Goal: Information Seeking & Learning: Learn about a topic

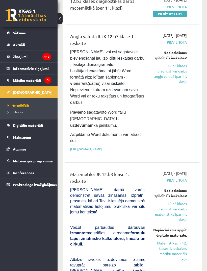
scroll to position [107, 0]
click at [173, 145] on div "[DATE] - [DATE] [GEOGRAPHIC_DATA] Nepieciešams izpildīt šīs ieskaites: 12.b3 kl…" at bounding box center [169, 93] width 41 height 121
click at [169, 143] on div "[DATE] - [DATE] [GEOGRAPHIC_DATA] Nepieciešams izpildīt šīs ieskaites: 12.b3 kl…" at bounding box center [169, 93] width 41 height 121
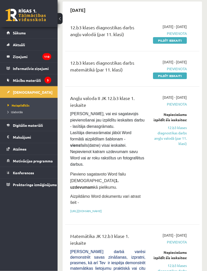
scroll to position [46, 0]
click at [29, 127] on link "Digitālie materiāli" at bounding box center [29, 125] width 45 height 12
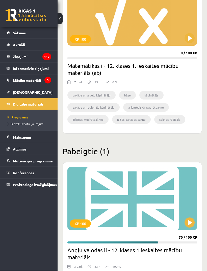
scroll to position [185, 0]
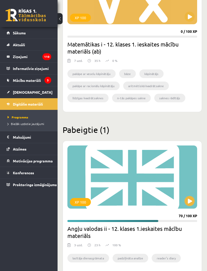
click at [167, 137] on div "Pabeigtie (1) XP 100 70 / 100 XP Angļu valodas ii - 12. klases 1.ieskaites mācī…" at bounding box center [132, 199] width 139 height 148
click at [183, 160] on div "XP 100" at bounding box center [132, 176] width 130 height 63
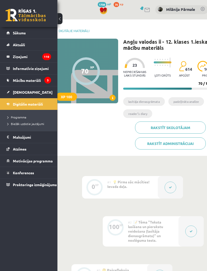
scroll to position [0, 34]
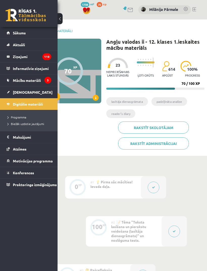
click at [149, 185] on button at bounding box center [154, 187] width 12 height 12
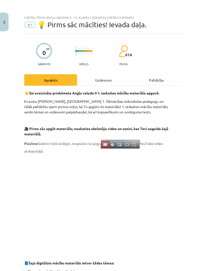
scroll to position [0, 0]
click at [112, 79] on div "Uzdevums" at bounding box center [103, 79] width 53 height 11
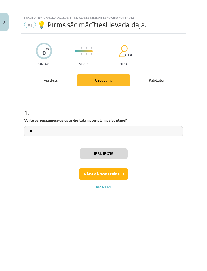
click at [52, 85] on div "Apraksts" at bounding box center [50, 79] width 53 height 11
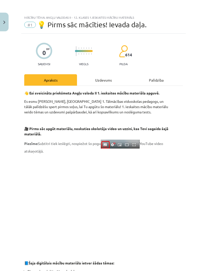
click at [109, 74] on div "Uzdevums" at bounding box center [103, 79] width 53 height 11
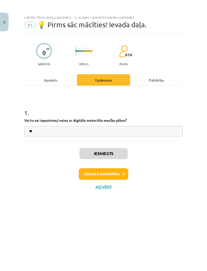
click at [115, 172] on button "Nākamā nodarbība" at bounding box center [103, 174] width 49 height 12
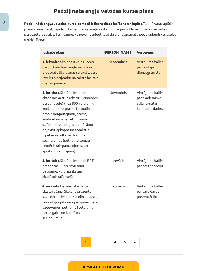
scroll to position [108, 0]
click at [98, 237] on button "2" at bounding box center [95, 242] width 10 height 10
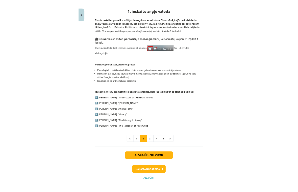
scroll to position [86, 0]
